Goal: Transaction & Acquisition: Purchase product/service

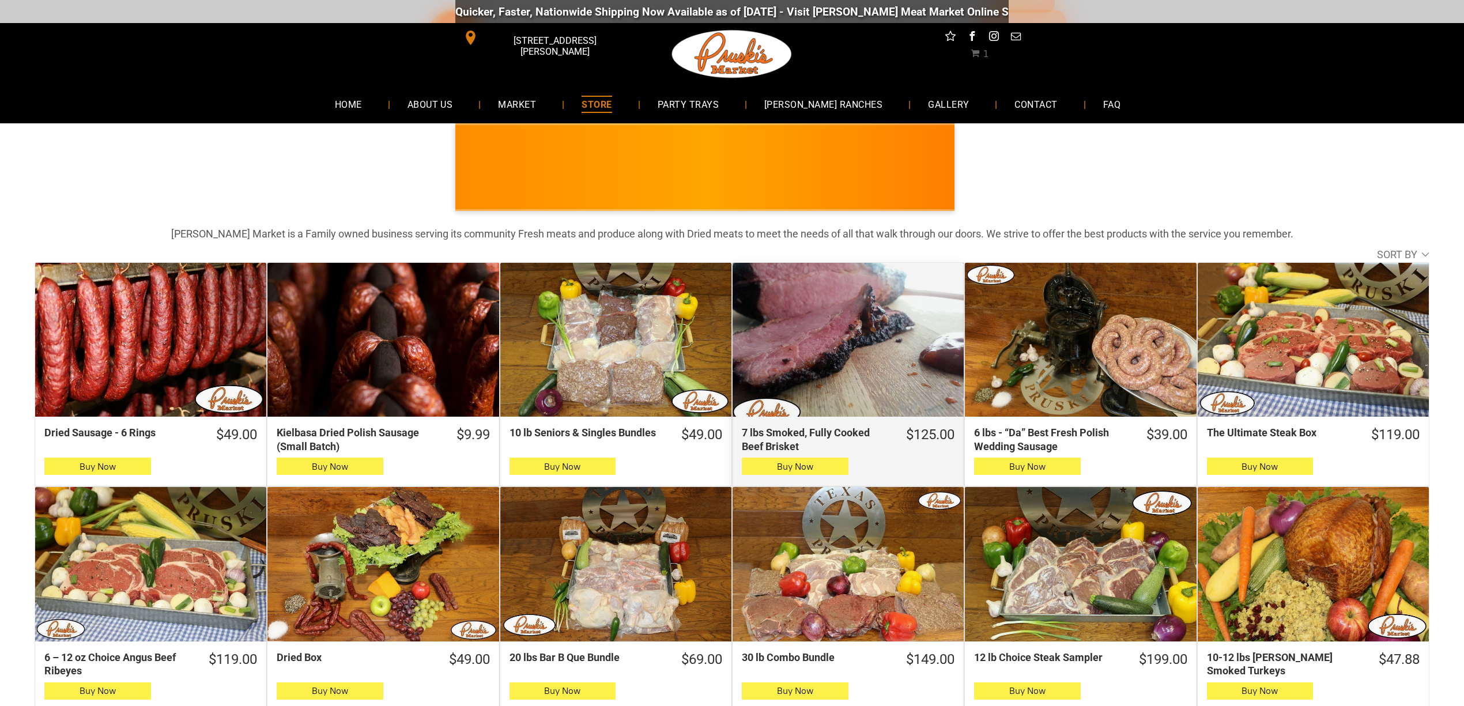
click at [822, 340] on div "7 lbs Smoked, Fully Cooked Beef Brisket" at bounding box center [848, 340] width 231 height 154
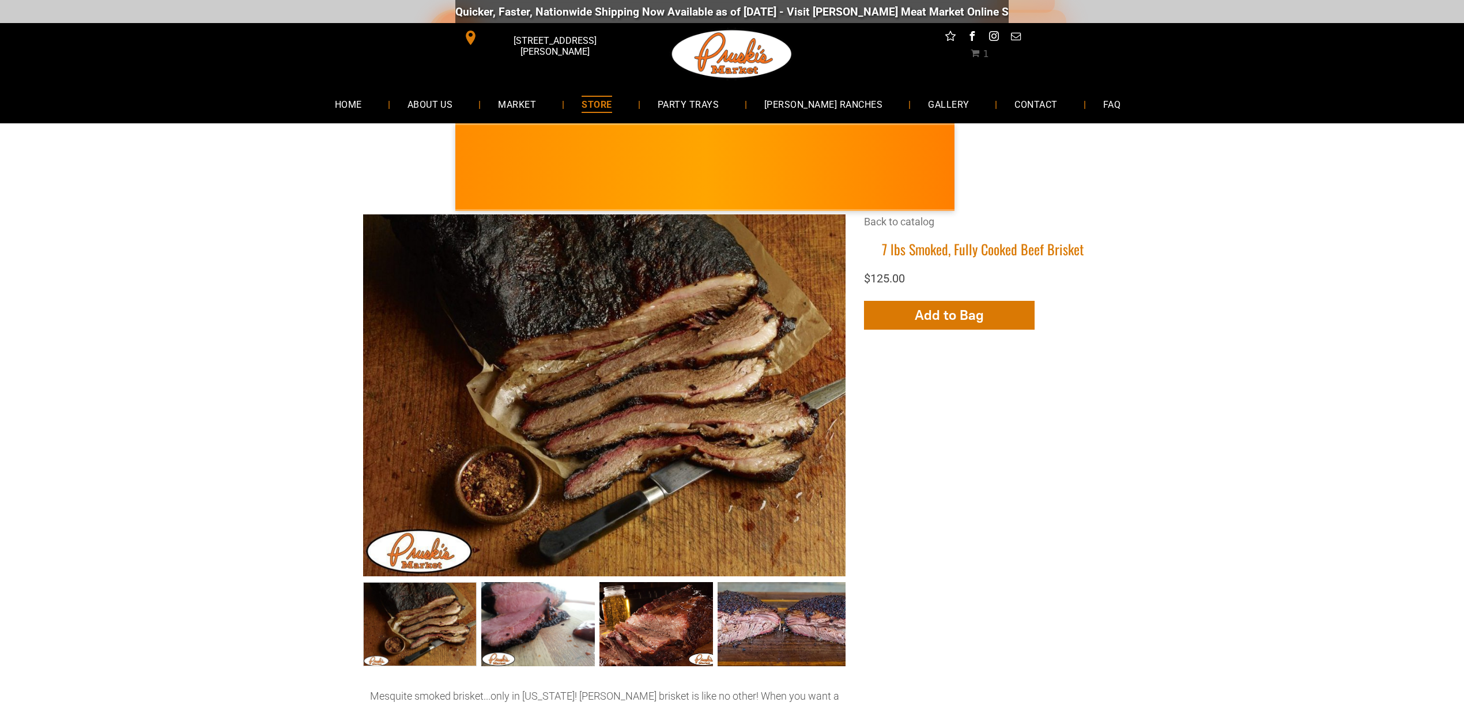
click at [968, 250] on h1 "7 lbs Smoked, Fully Cooked Beef Brisket" at bounding box center [982, 249] width 237 height 18
click at [992, 248] on h1 "7 lbs Smoked, Fully Cooked Beef Brisket" at bounding box center [982, 249] width 237 height 18
drag, startPoint x: 1112, startPoint y: 250, endPoint x: 975, endPoint y: 254, distance: 137.2
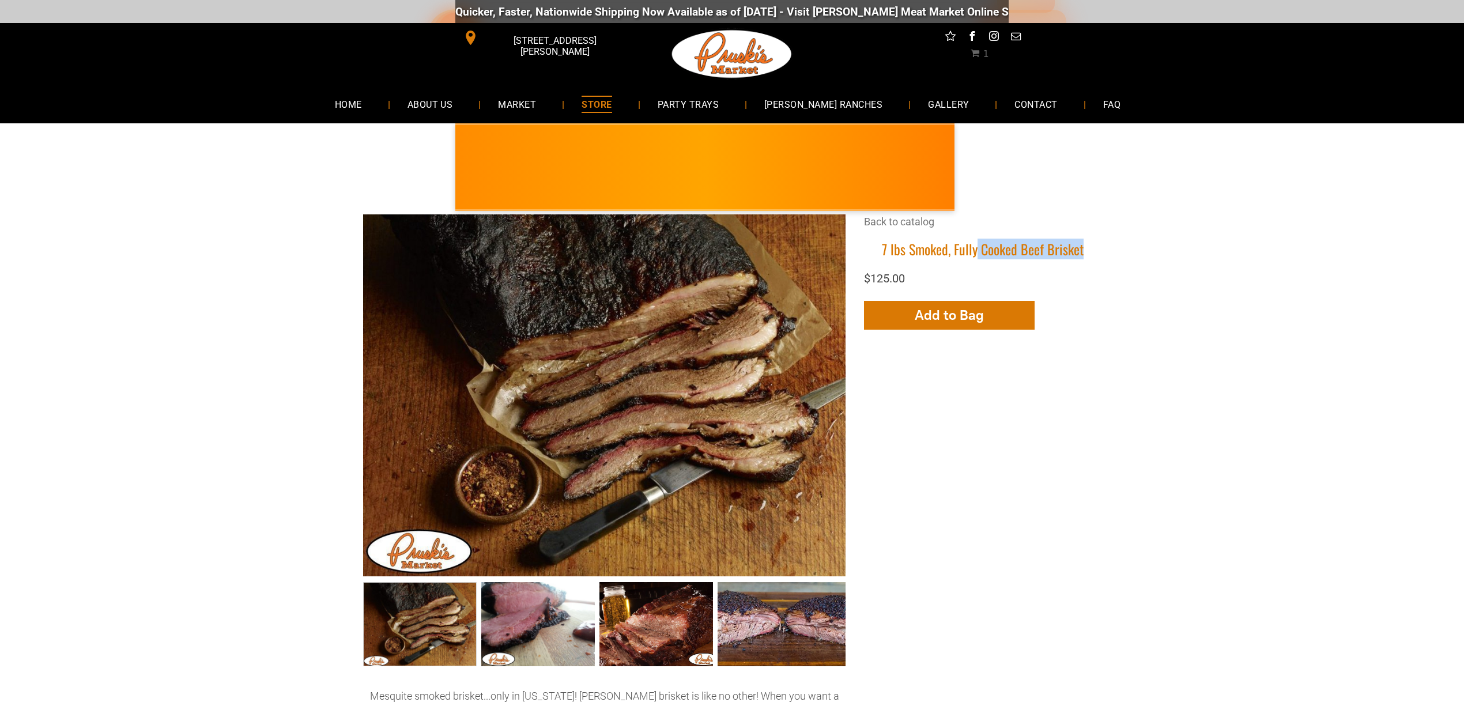
click at [975, 254] on div "7 lbs Smoked, Fully Cooked Beef Brisket +4 +3 +2 Back to catalog 7 lbs Smoked, …" at bounding box center [732, 530] width 1395 height 632
copy h1 "Cooked Beef Brisket"
